Goal: Information Seeking & Learning: Learn about a topic

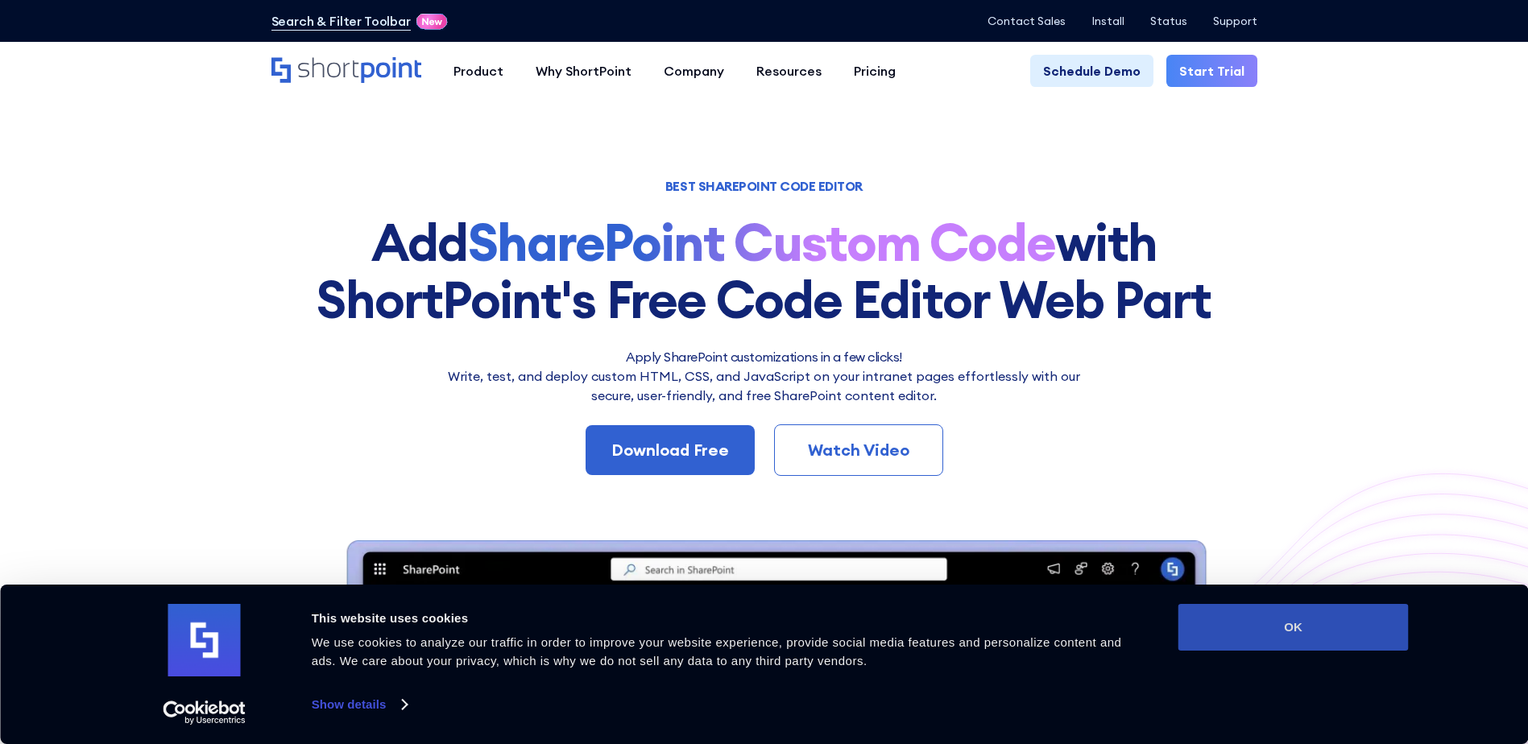
click at [1334, 632] on button "OK" at bounding box center [1294, 627] width 230 height 47
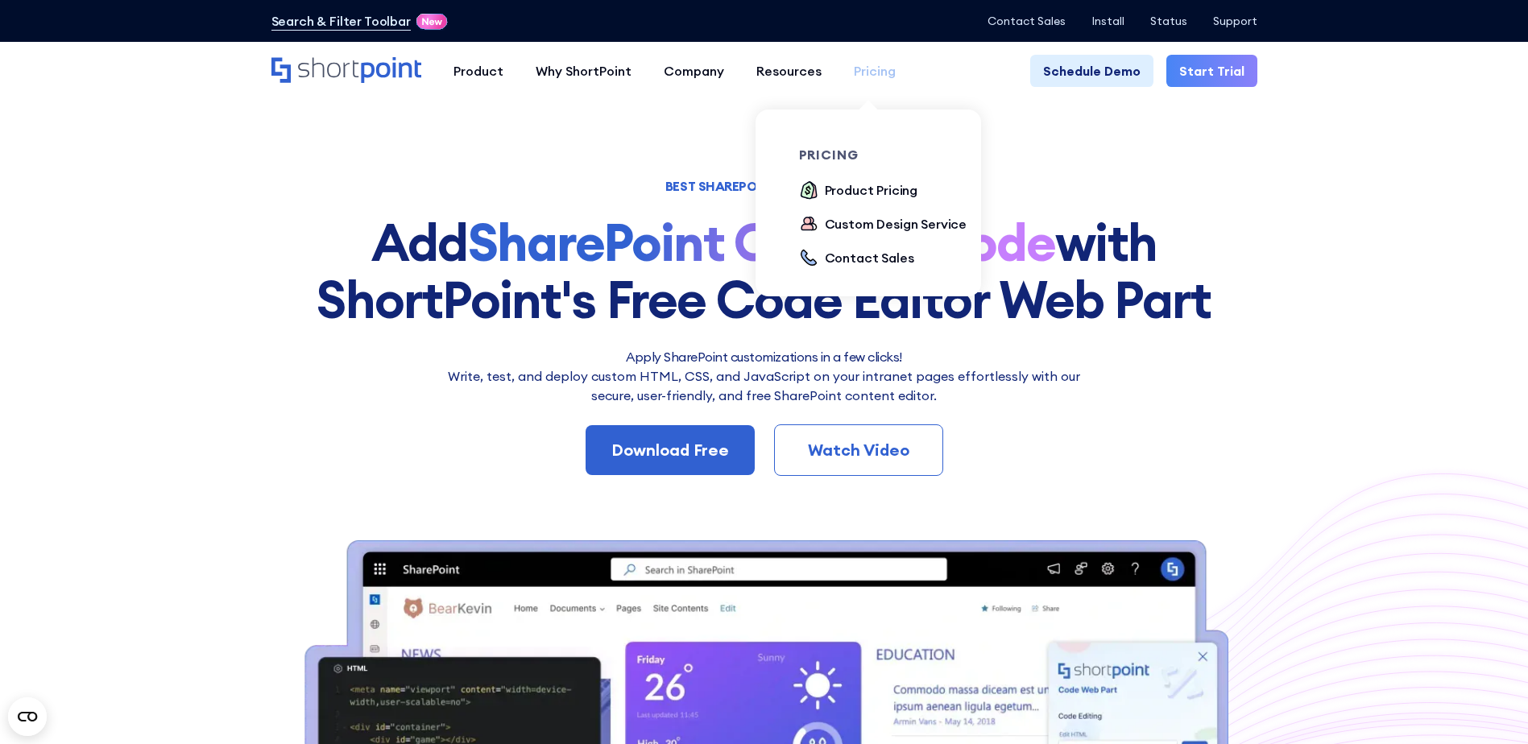
click at [854, 74] on div "Pricing" at bounding box center [875, 70] width 42 height 19
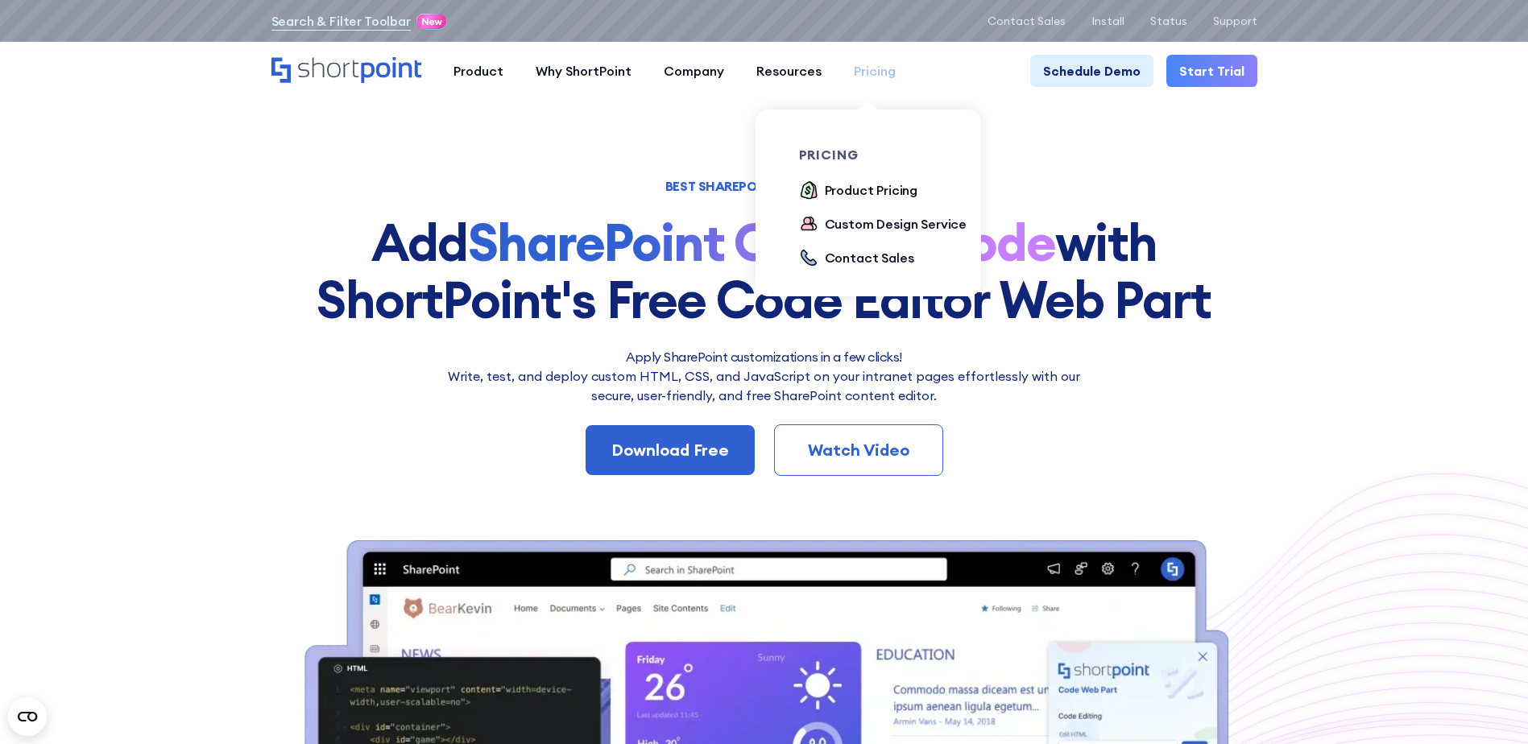
click at [869, 70] on div "Pricing" at bounding box center [875, 70] width 42 height 19
click at [868, 189] on div "Product Pricing" at bounding box center [871, 189] width 93 height 19
